Goal: Find specific page/section: Find specific page/section

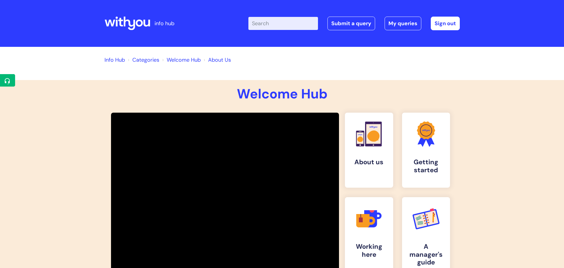
click at [130, 18] on icon at bounding box center [128, 23] width 46 height 14
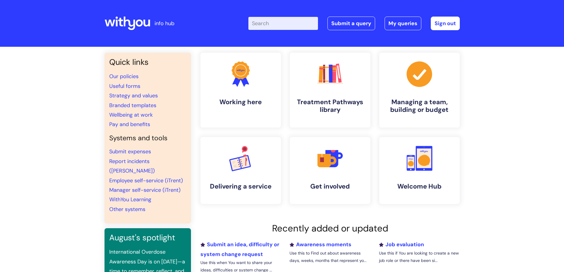
click at [119, 21] on icon at bounding box center [120, 22] width 5 height 9
click at [237, 104] on h4 "Working here" at bounding box center [241, 102] width 72 height 8
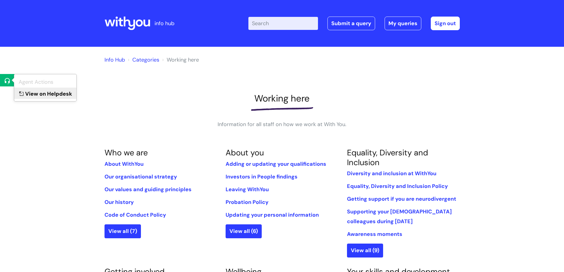
click at [29, 92] on link "View on Helpdesk" at bounding box center [45, 93] width 62 height 11
